Goal: Information Seeking & Learning: Learn about a topic

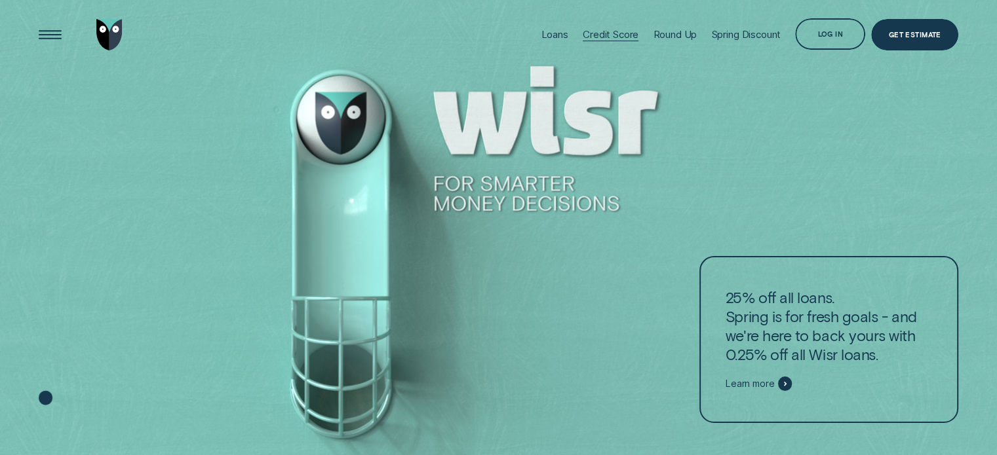
click at [600, 32] on div "Credit Score" at bounding box center [611, 34] width 56 height 12
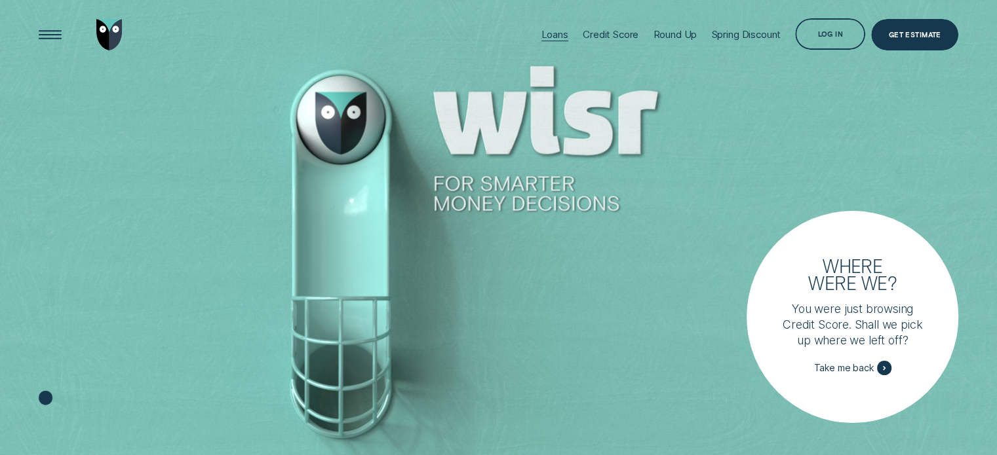
click at [541, 31] on div "Loans" at bounding box center [554, 34] width 27 height 12
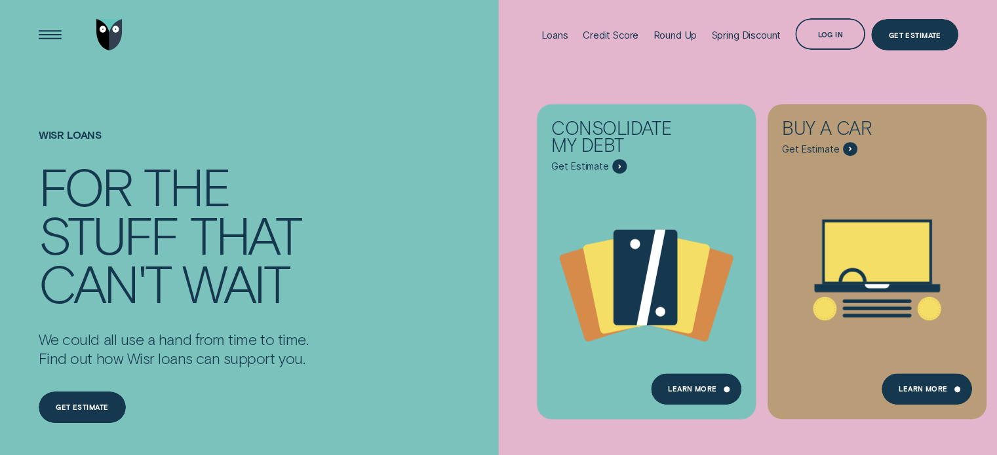
click at [681, 78] on div "Consolidate my debt Get Estimate Loans - Debt Consolidation Learn more Learn mo…" at bounding box center [997, 262] width 997 height 524
